Goal: Find specific page/section: Find specific page/section

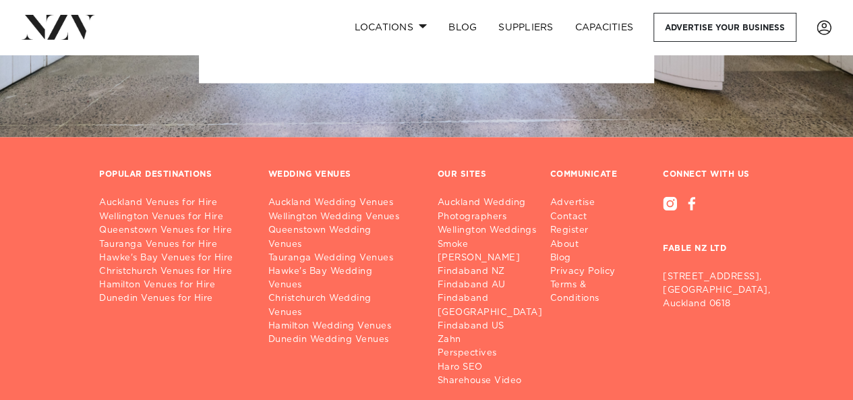
scroll to position [1078, 0]
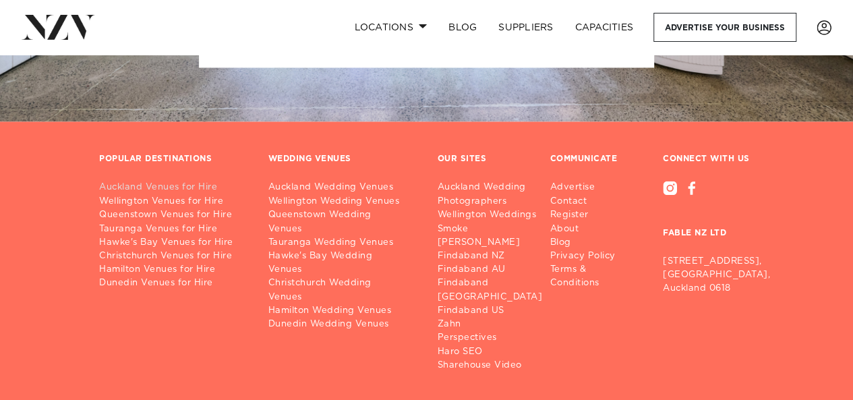
click at [142, 193] on link "Auckland Venues for Hire" at bounding box center [173, 187] width 148 height 13
click at [186, 200] on link "Wellington Venues for Hire" at bounding box center [173, 200] width 148 height 13
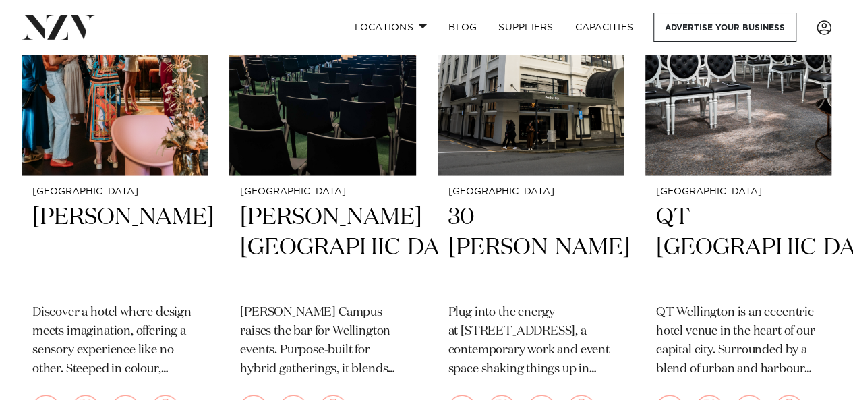
scroll to position [1127, 0]
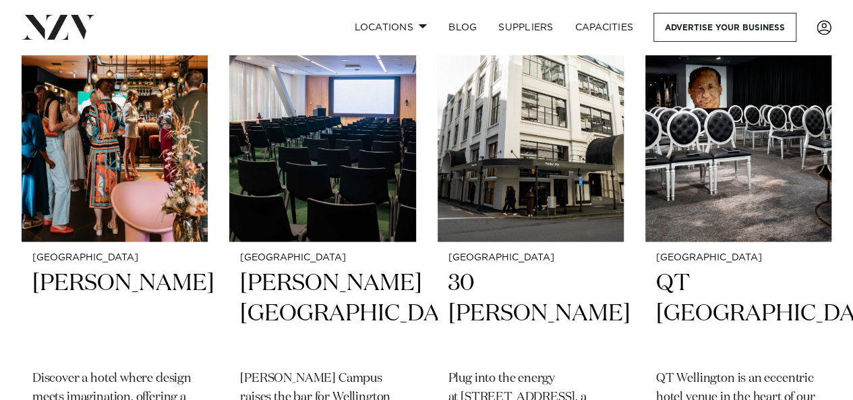
drag, startPoint x: 835, startPoint y: 80, endPoint x: 842, endPoint y: 90, distance: 12.5
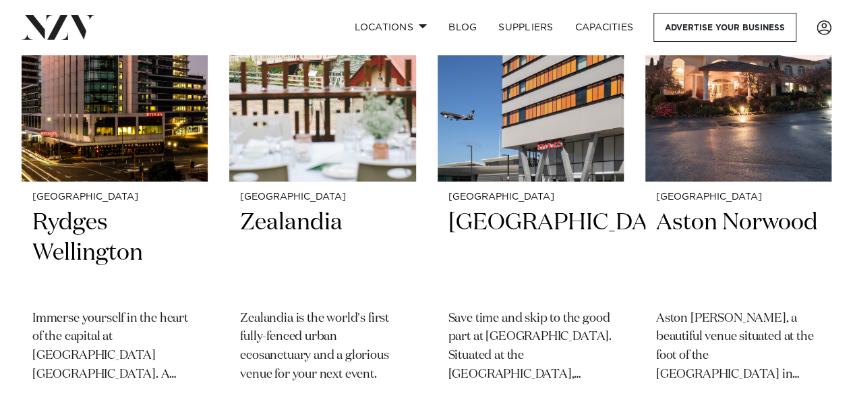
scroll to position [670, 0]
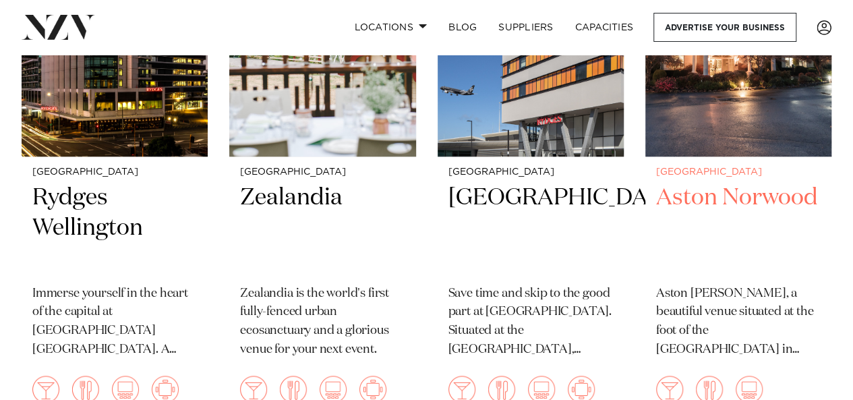
click at [743, 176] on small "[GEOGRAPHIC_DATA]" at bounding box center [738, 172] width 164 height 10
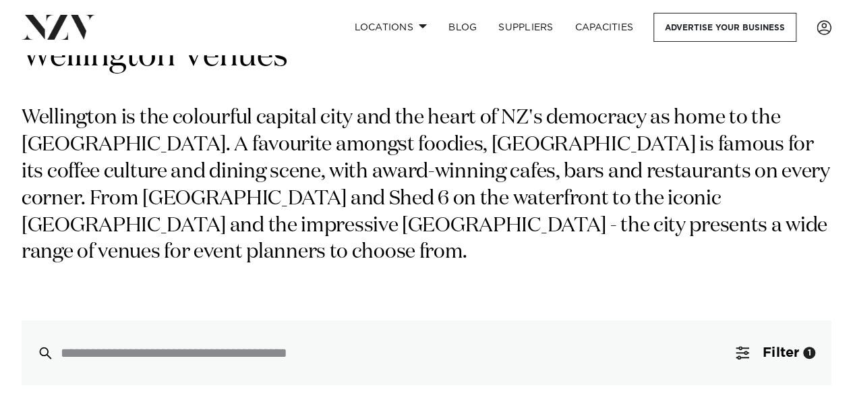
scroll to position [0, 0]
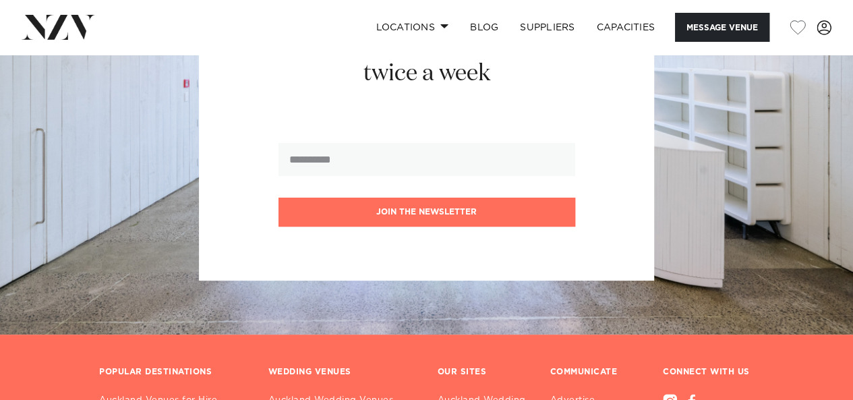
scroll to position [2643, 0]
